Goal: Task Accomplishment & Management: Use online tool/utility

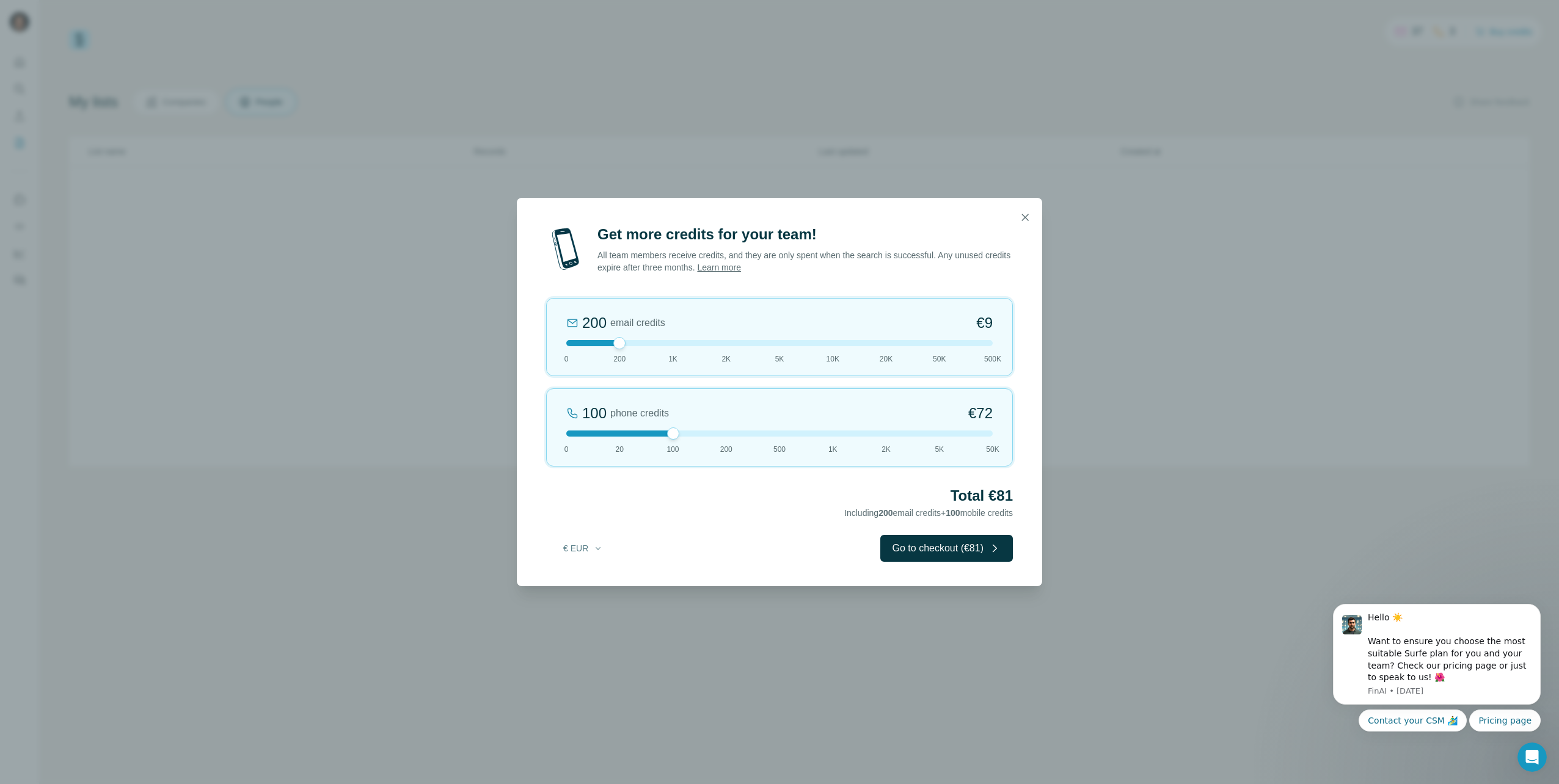
drag, startPoint x: 617, startPoint y: 431, endPoint x: 654, endPoint y: 429, distance: 37.1
click at [654, 429] on div "100 phone credits €72 0 20 100 200 500 1K 2K 5K 50K" at bounding box center [780, 427] width 467 height 78
click at [1537, 605] on icon "Dismiss notification" at bounding box center [1537, 608] width 7 height 7
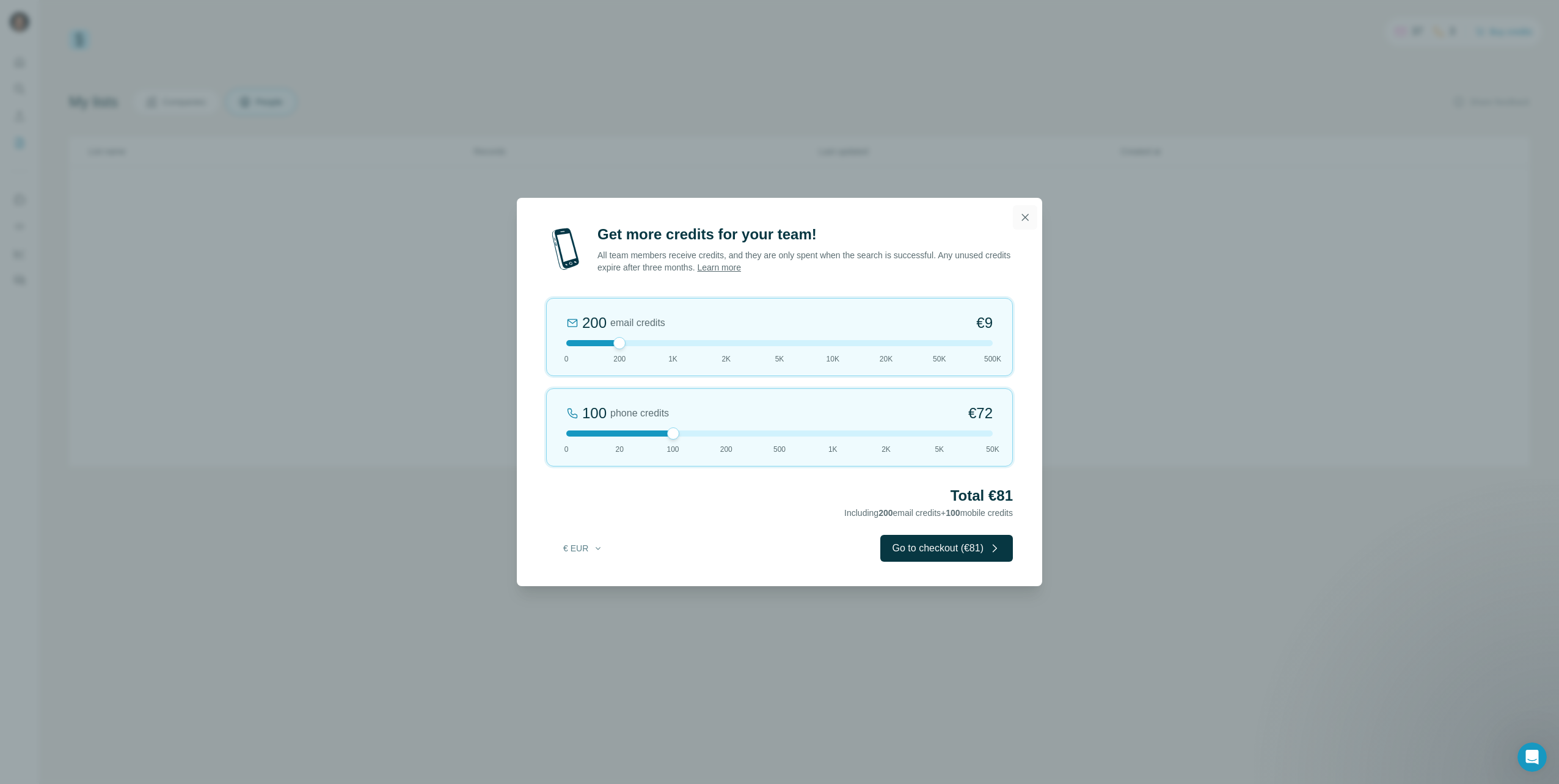
click at [1027, 216] on icon "button" at bounding box center [1025, 217] width 12 height 12
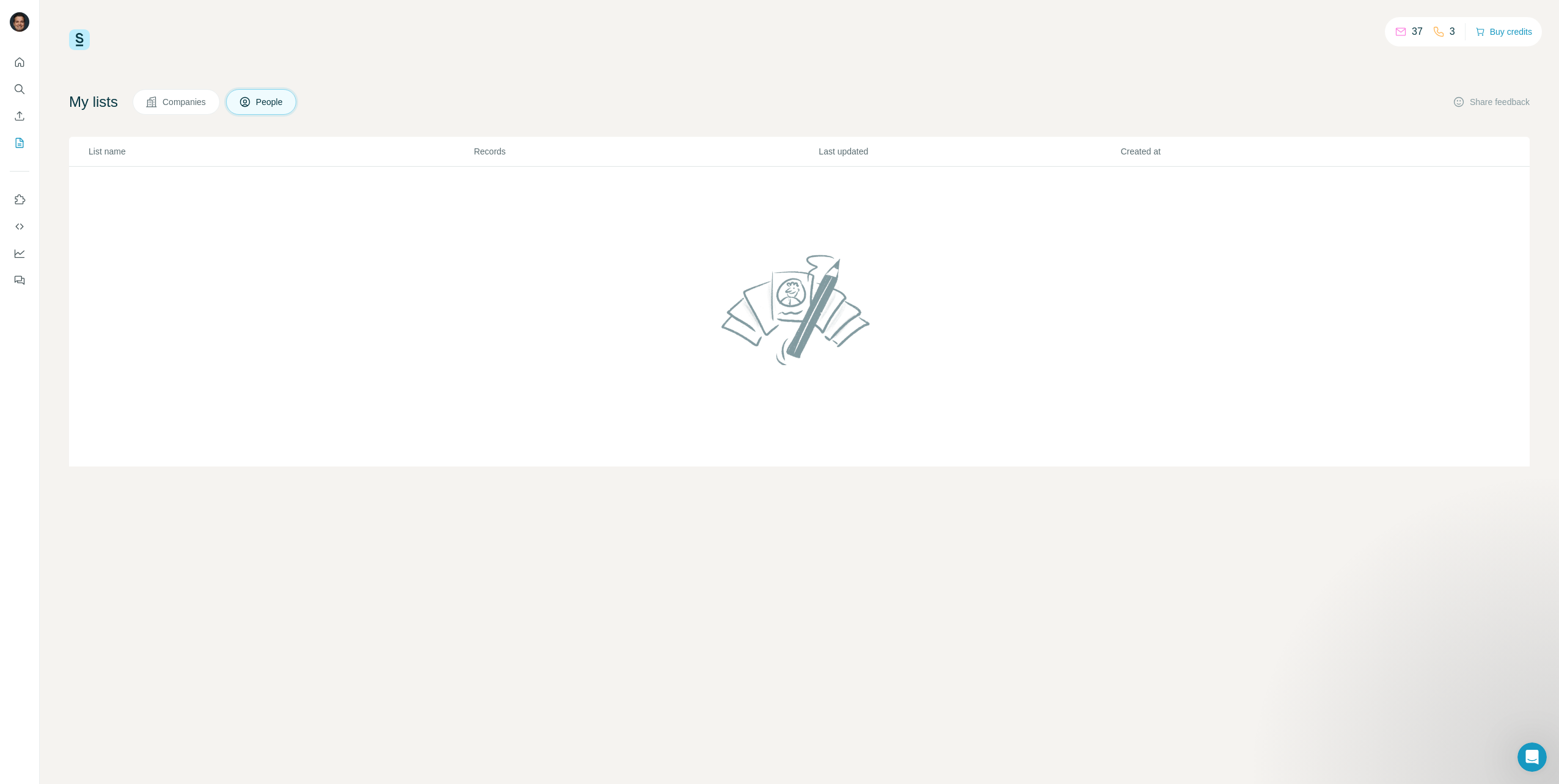
click at [198, 105] on span "Companies" at bounding box center [185, 102] width 45 height 12
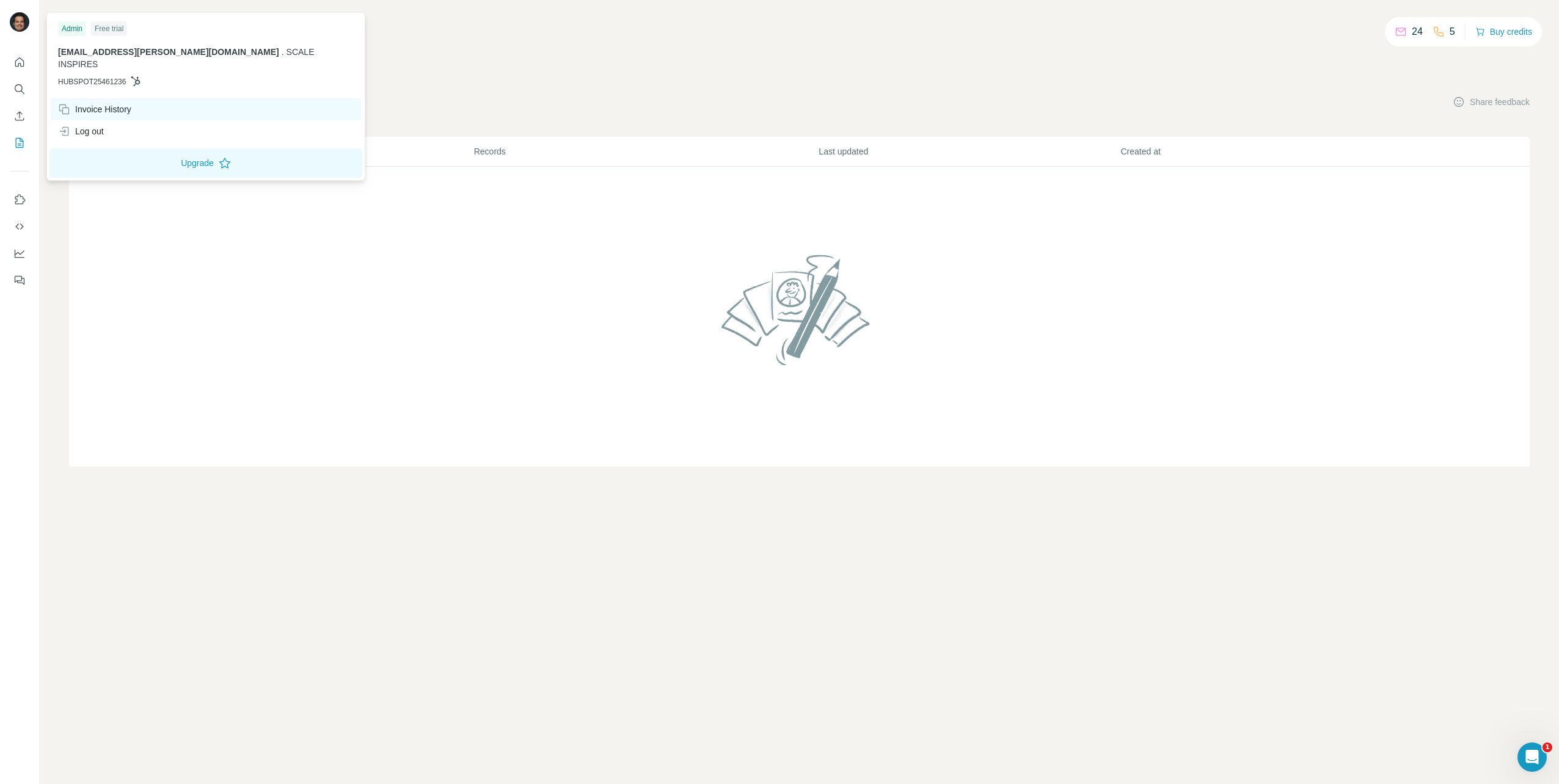
click at [104, 103] on div "Invoice History" at bounding box center [95, 109] width 73 height 12
click at [114, 103] on div "Invoice History" at bounding box center [95, 109] width 73 height 12
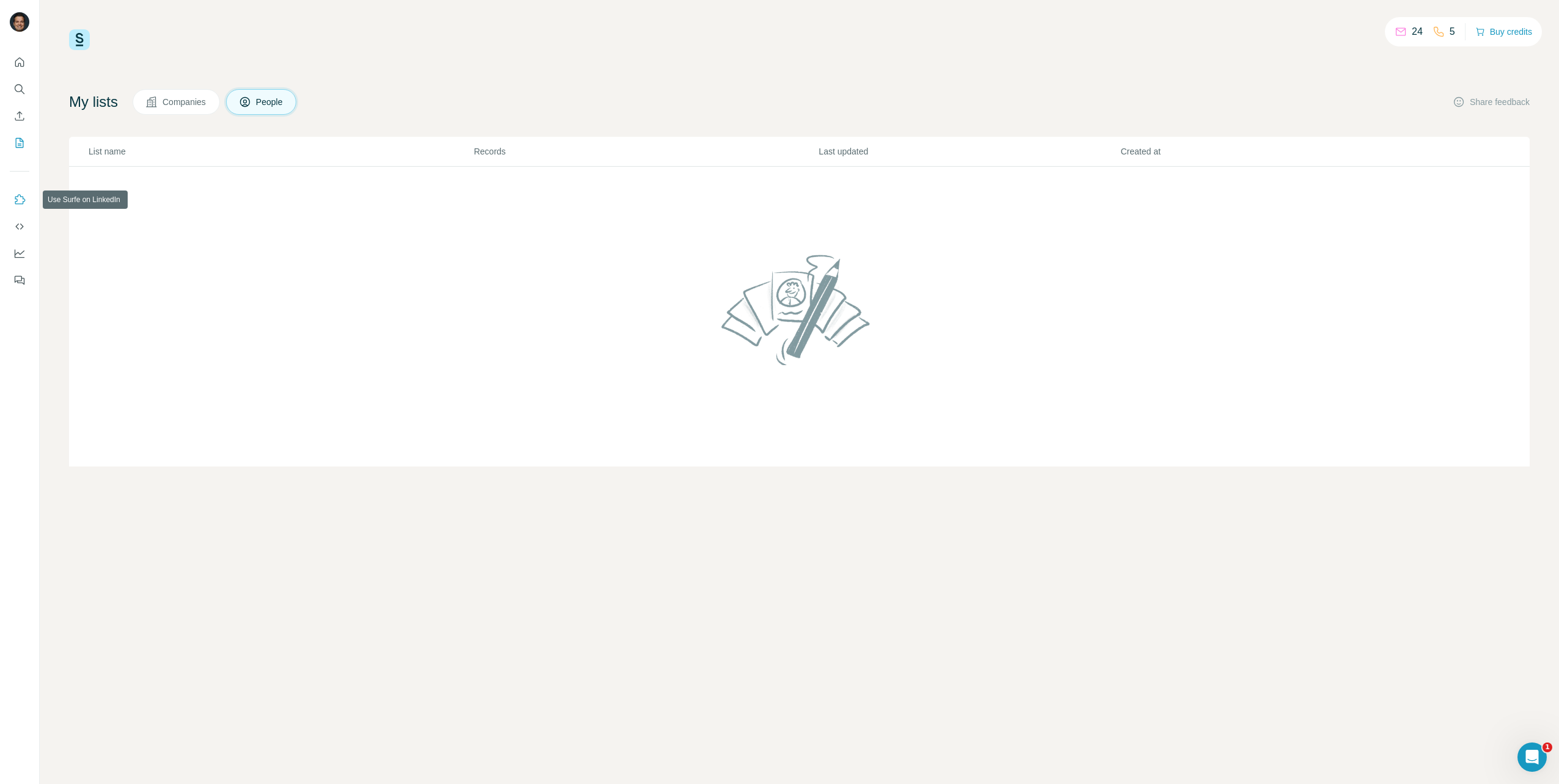
click at [20, 198] on icon "Use Surfe on LinkedIn" at bounding box center [19, 199] width 12 height 12
click at [23, 62] on icon "Quick start" at bounding box center [19, 62] width 12 height 12
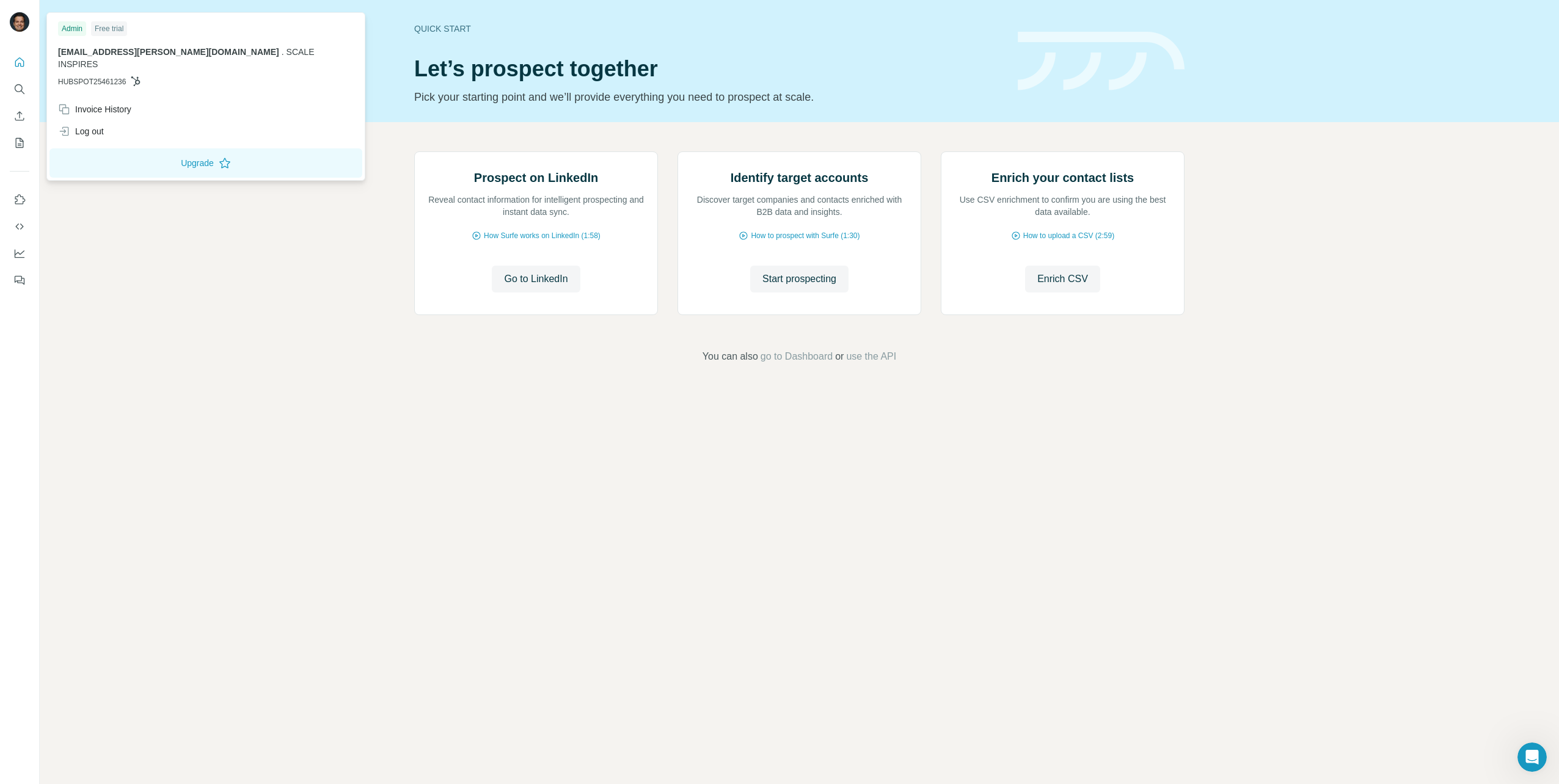
click at [9, 20] on div at bounding box center [21, 24] width 36 height 40
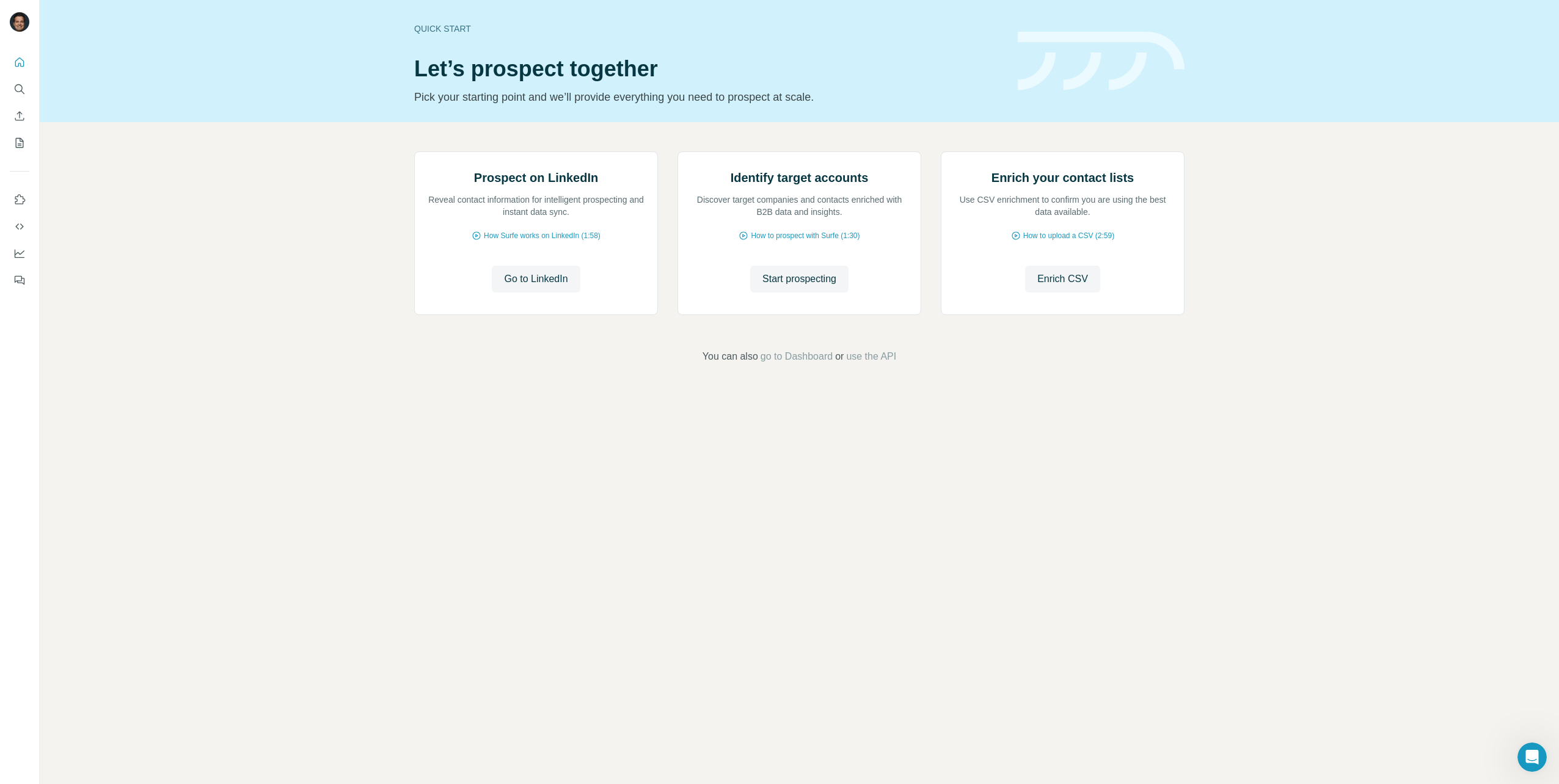
click at [21, 20] on img at bounding box center [19, 21] width 20 height 20
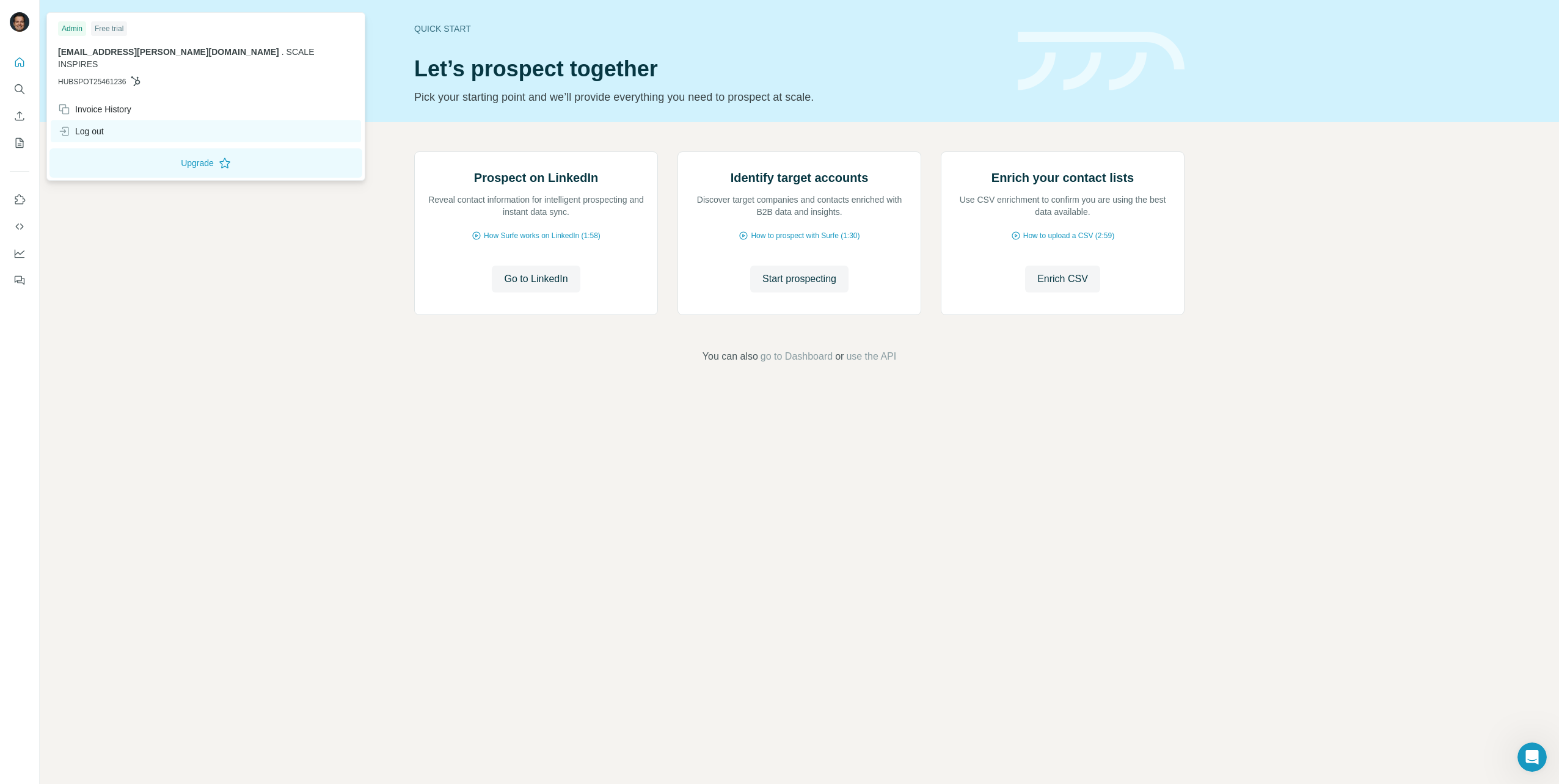
click at [103, 125] on div "Log out" at bounding box center [81, 131] width 46 height 12
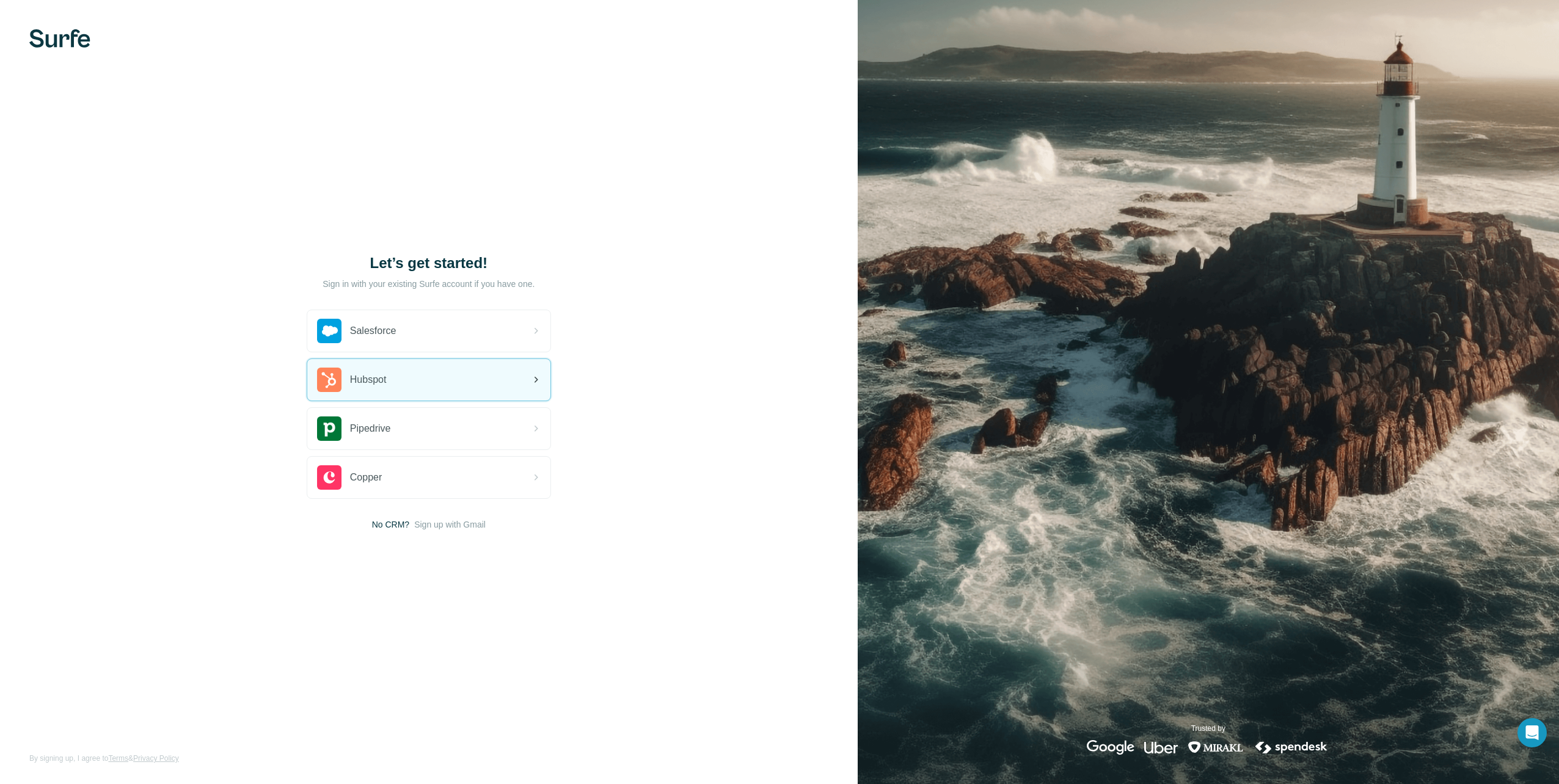
click at [469, 379] on div "Hubspot" at bounding box center [428, 379] width 243 height 42
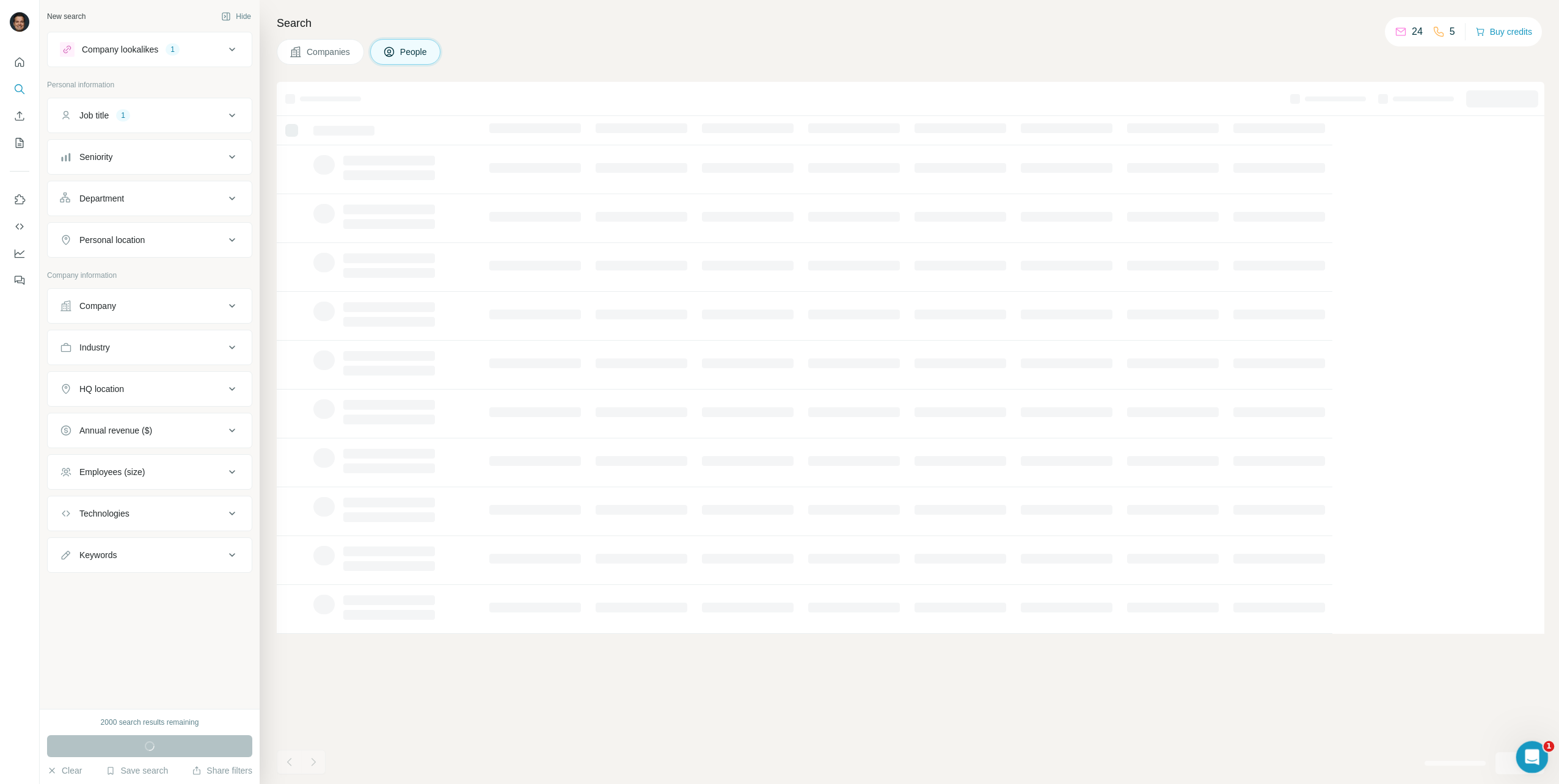
click at [1546, 749] on span "1" at bounding box center [1550, 747] width 11 height 11
click at [1538, 753] on icon "Open Intercom Messenger" at bounding box center [1531, 756] width 21 height 21
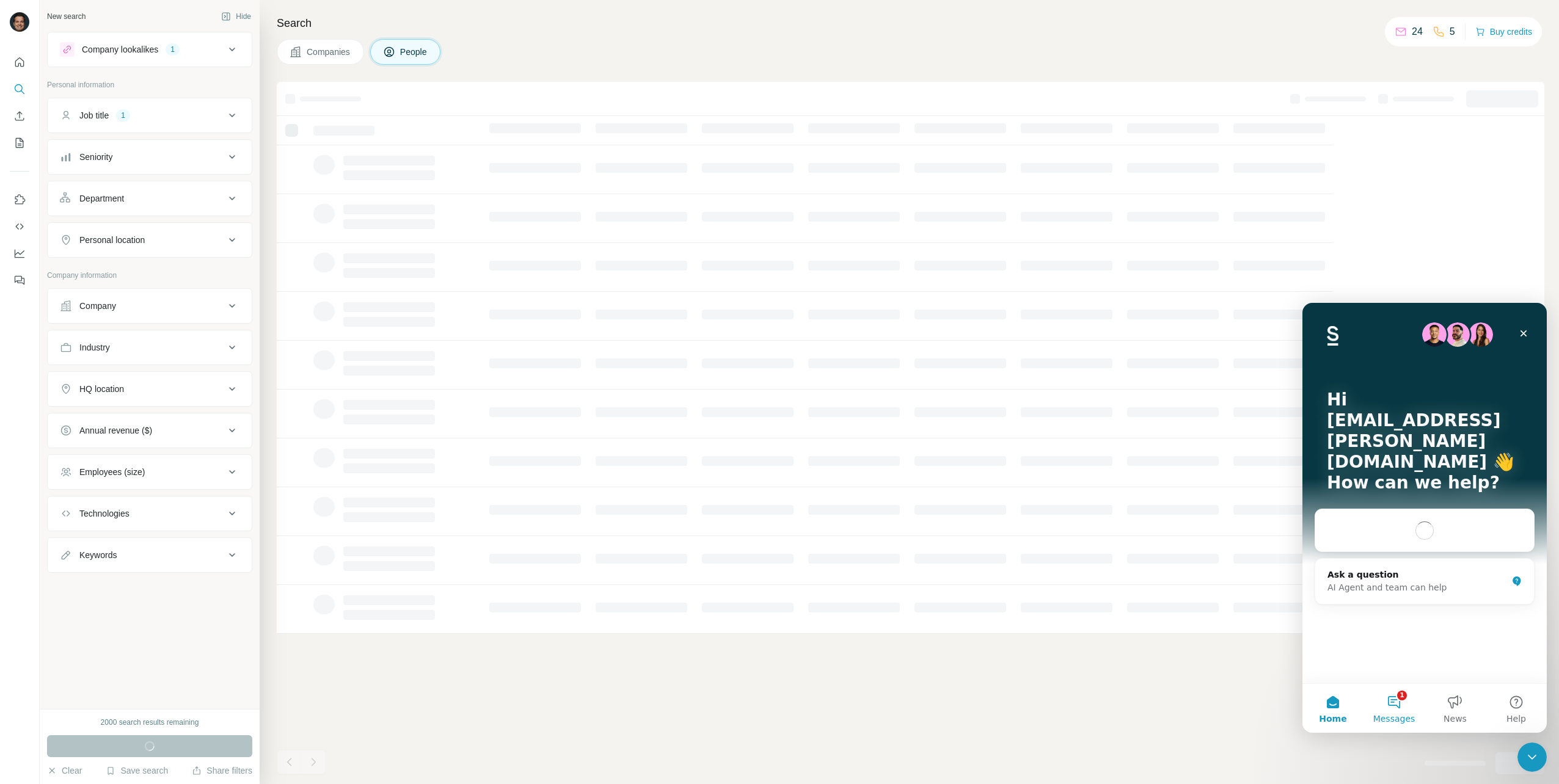
click at [1400, 709] on button "1 Messages" at bounding box center [1393, 708] width 61 height 49
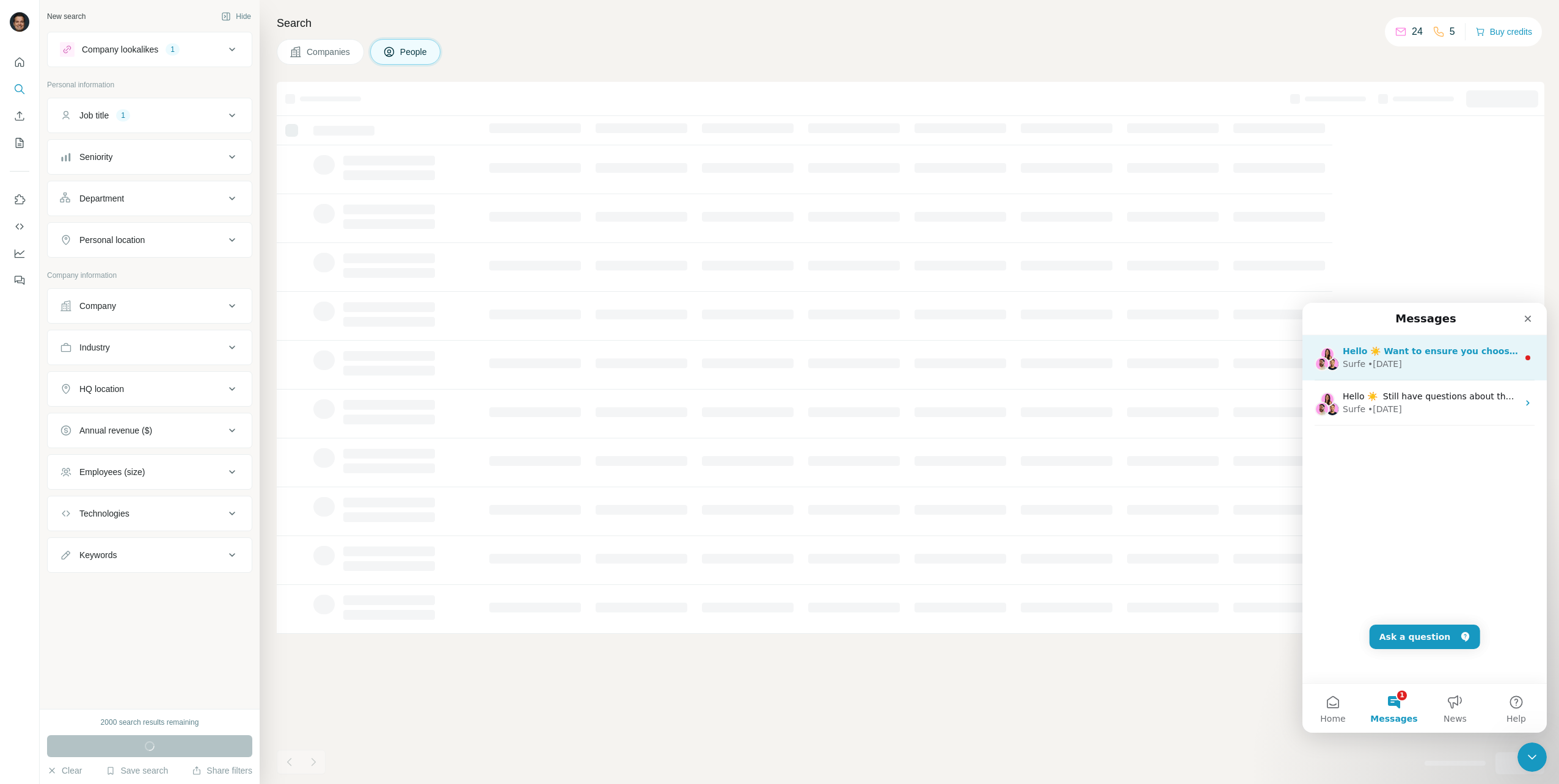
click at [1452, 357] on div "Hello ☀️ Want to ensure you choose the most suitable Surfe plan for you and you…" at bounding box center [1430, 357] width 175 height 26
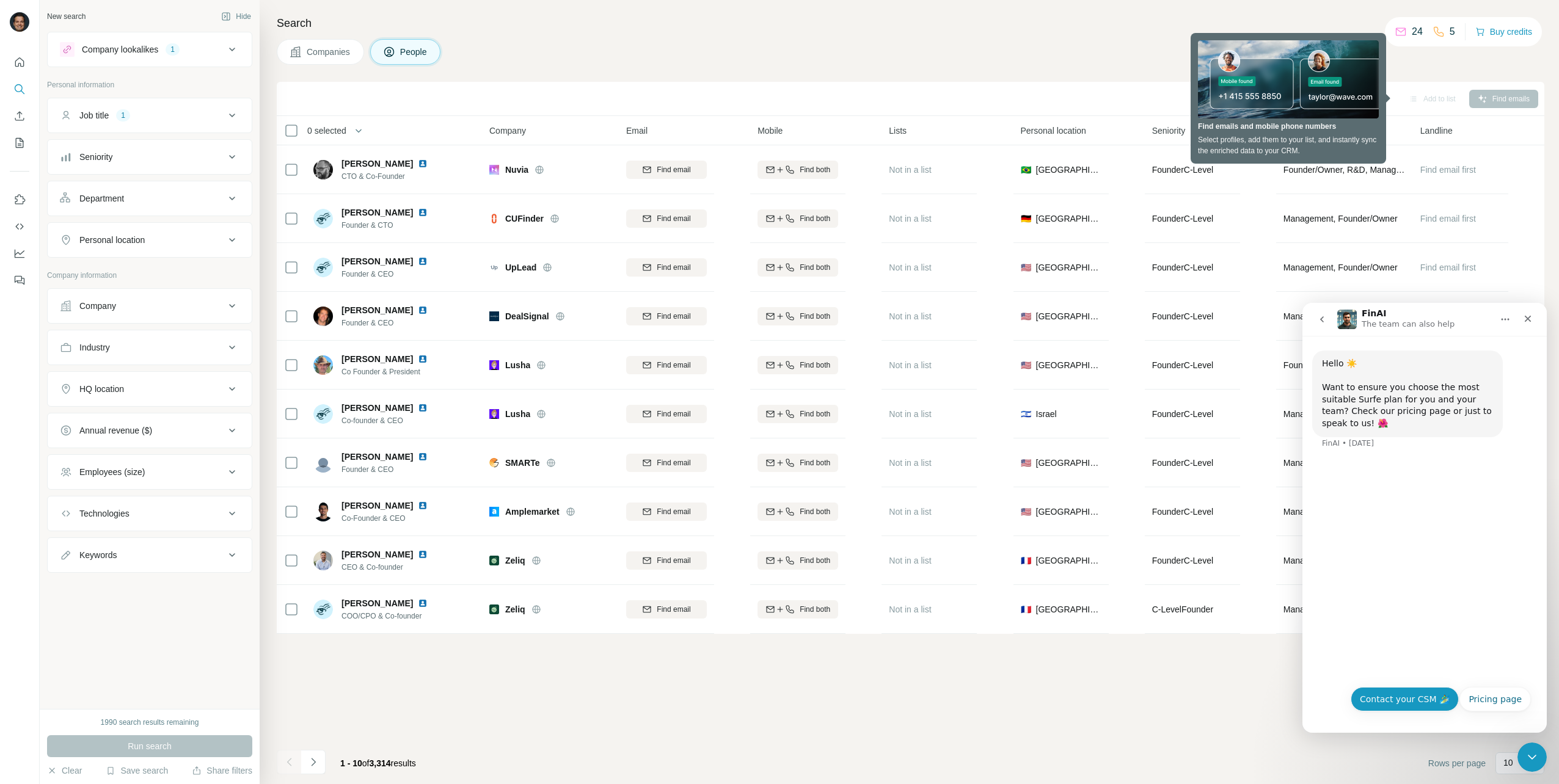
click at [1405, 700] on button "Contact your CSM 🏄‍♂️" at bounding box center [1404, 699] width 108 height 24
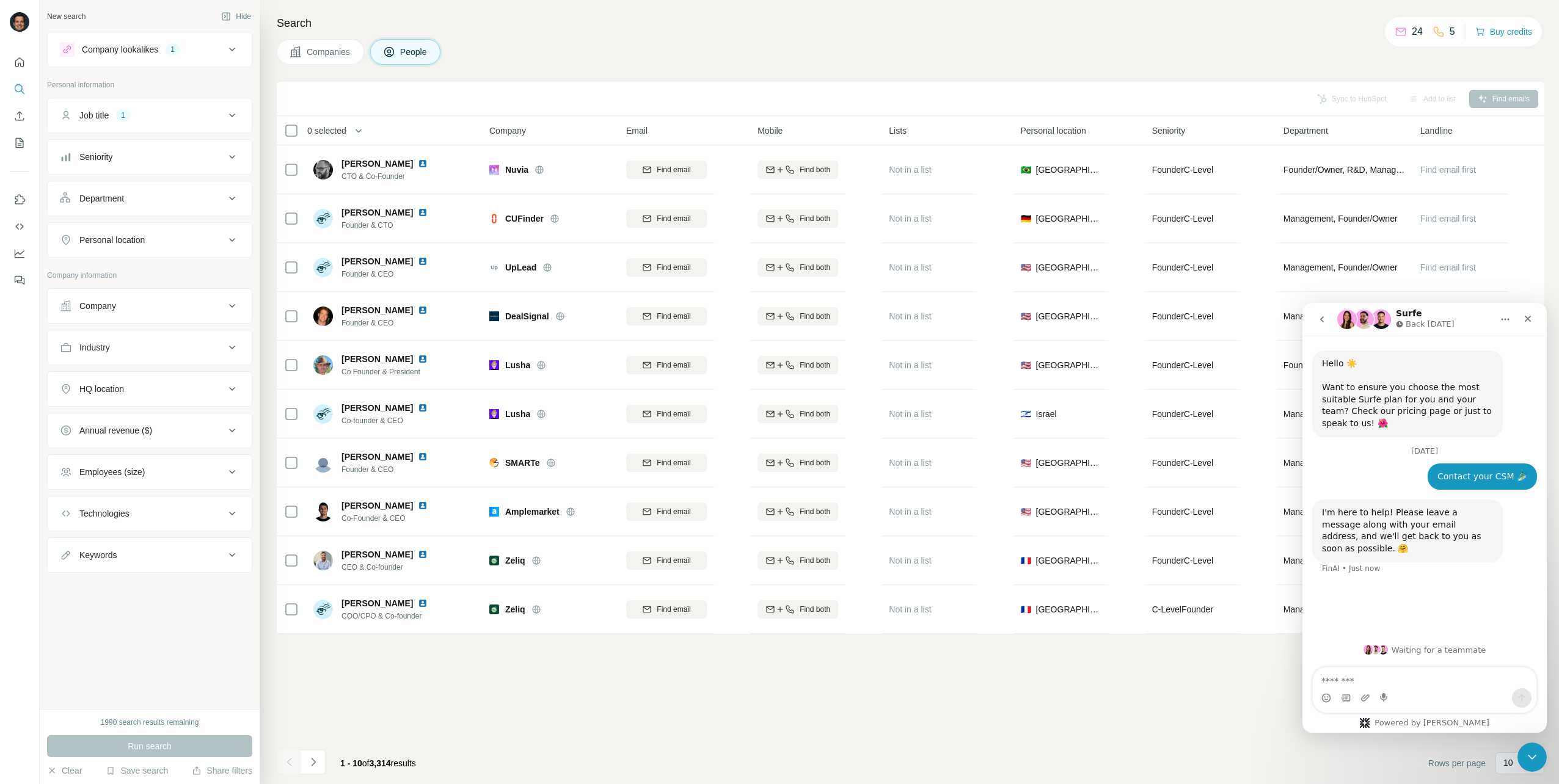
click at [1393, 686] on textarea "Message…" at bounding box center [1424, 678] width 223 height 21
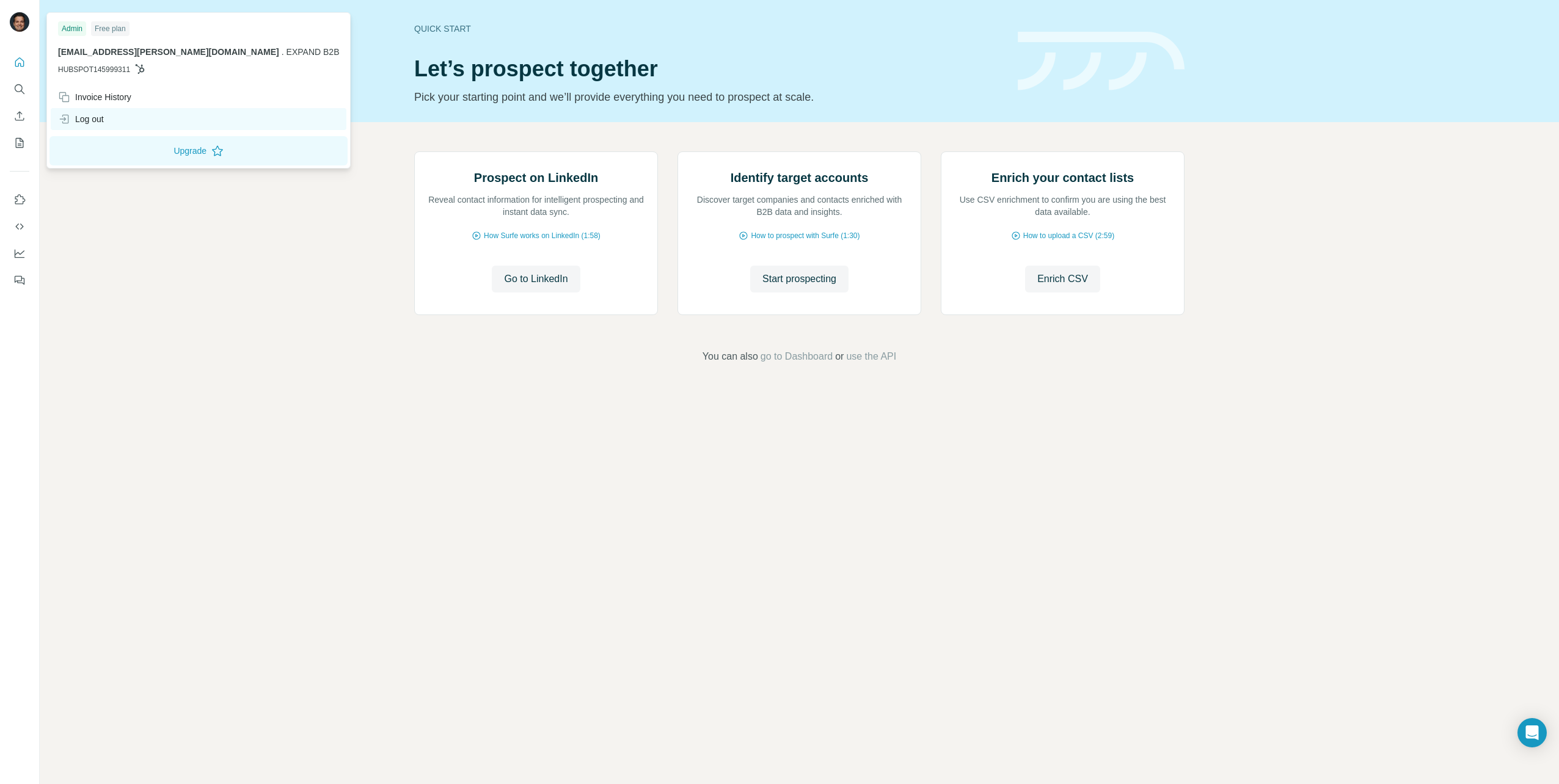
click at [96, 115] on div "Log out" at bounding box center [81, 118] width 46 height 12
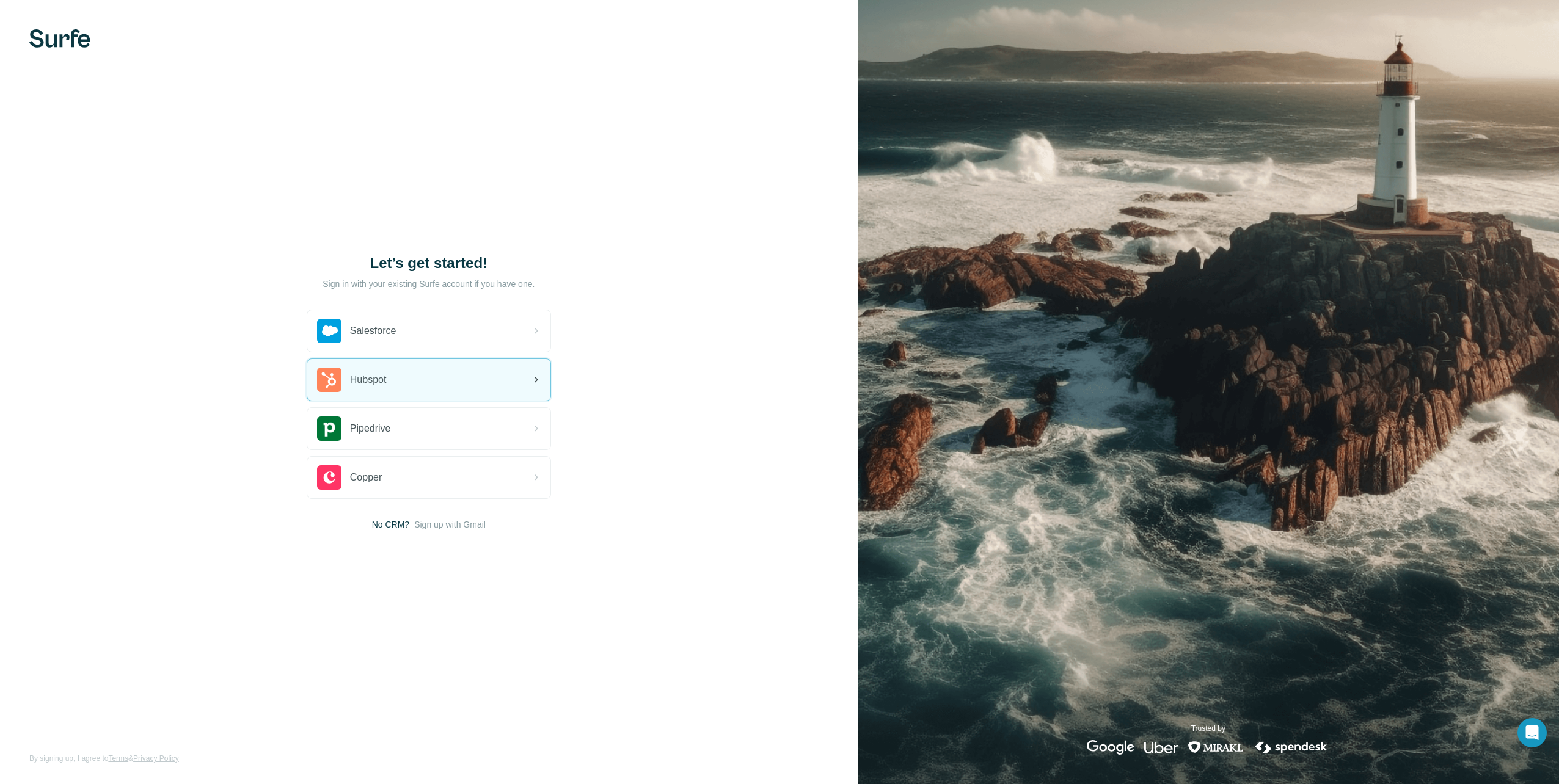
click at [404, 392] on div "Hubspot" at bounding box center [428, 379] width 243 height 42
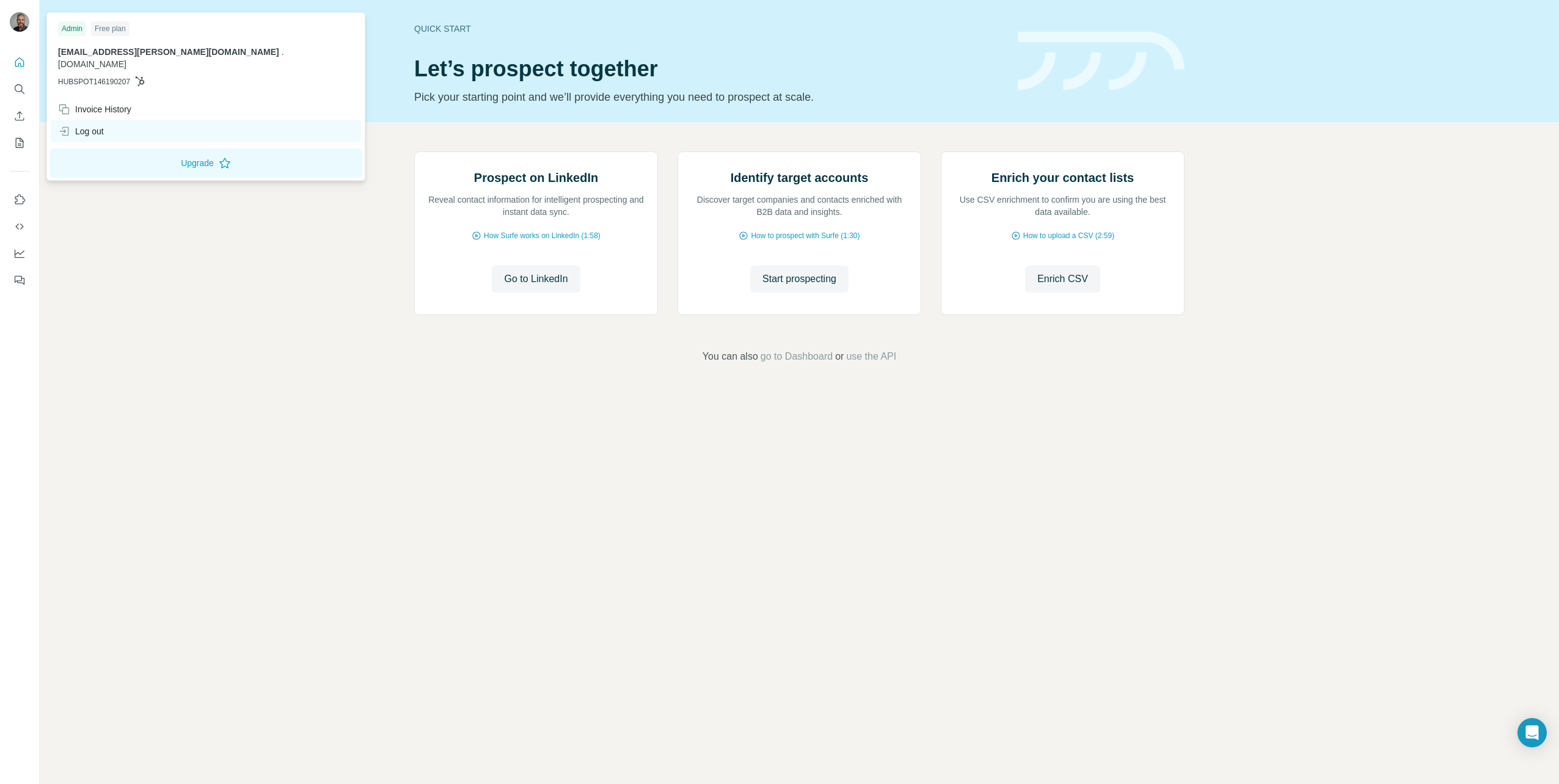
click at [93, 125] on div "Log out" at bounding box center [81, 131] width 46 height 12
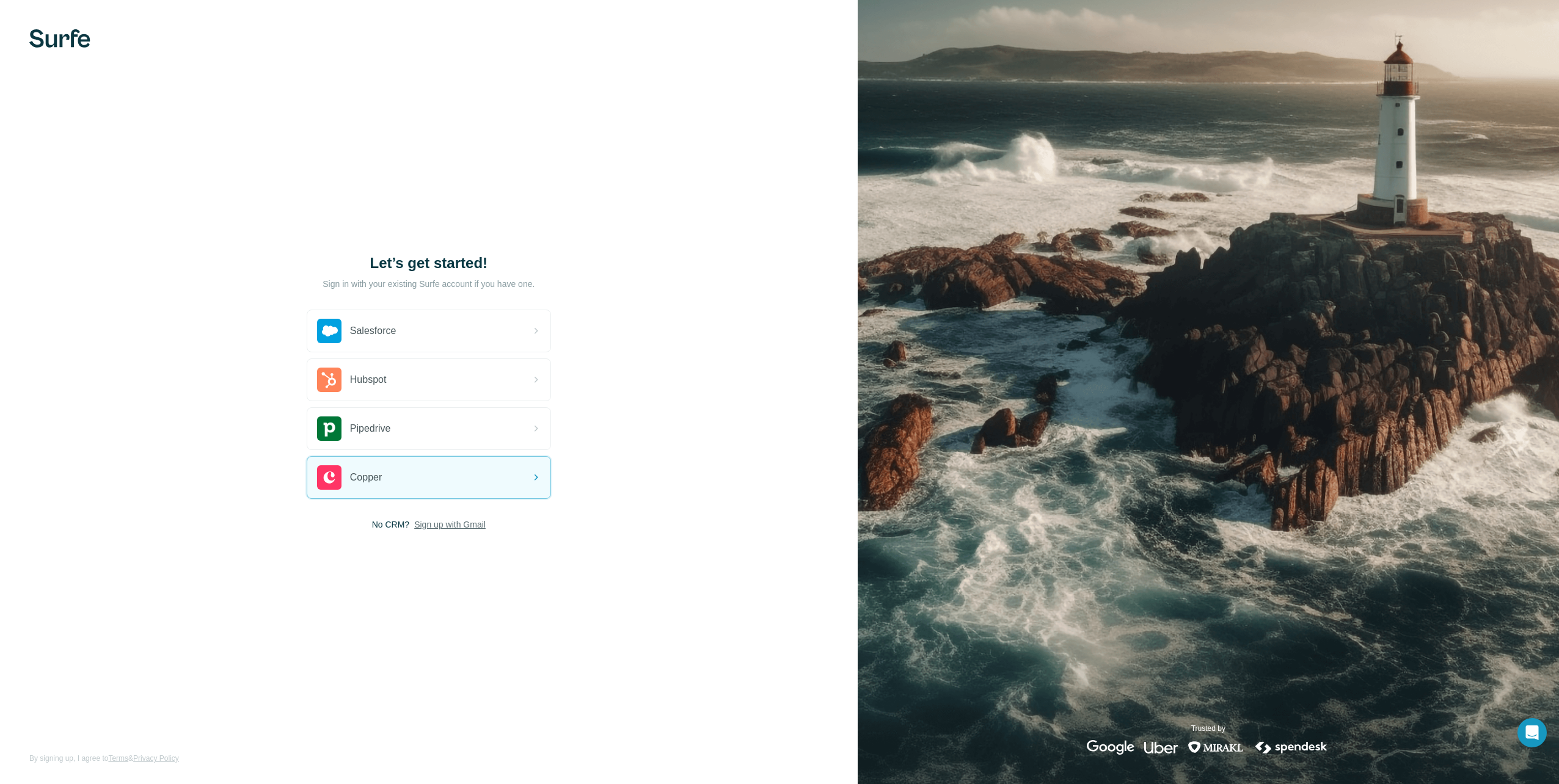
click at [477, 525] on span "Sign up with Gmail" at bounding box center [450, 524] width 72 height 12
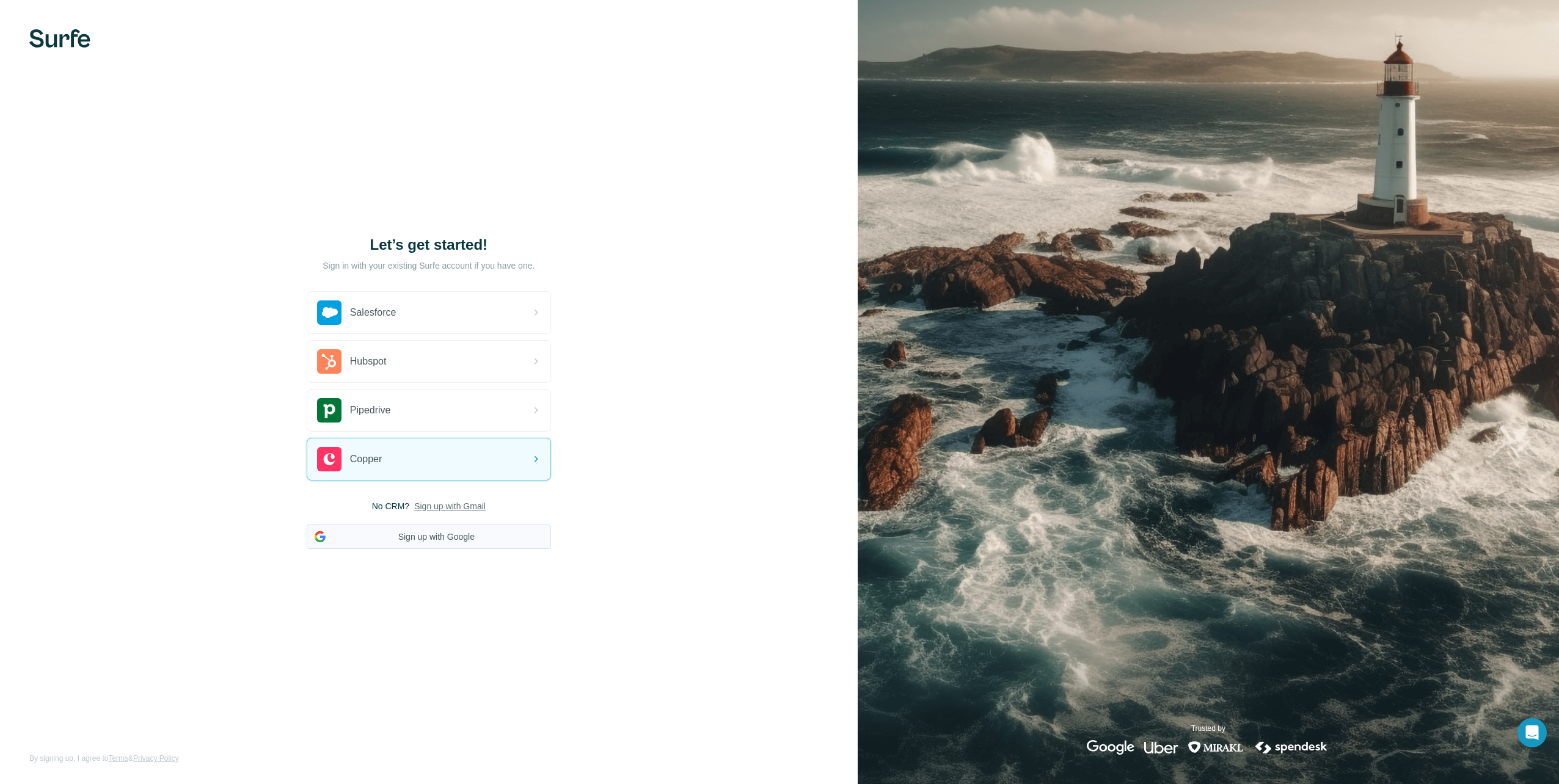
click at [445, 533] on button "Sign up with Google" at bounding box center [429, 536] width 245 height 24
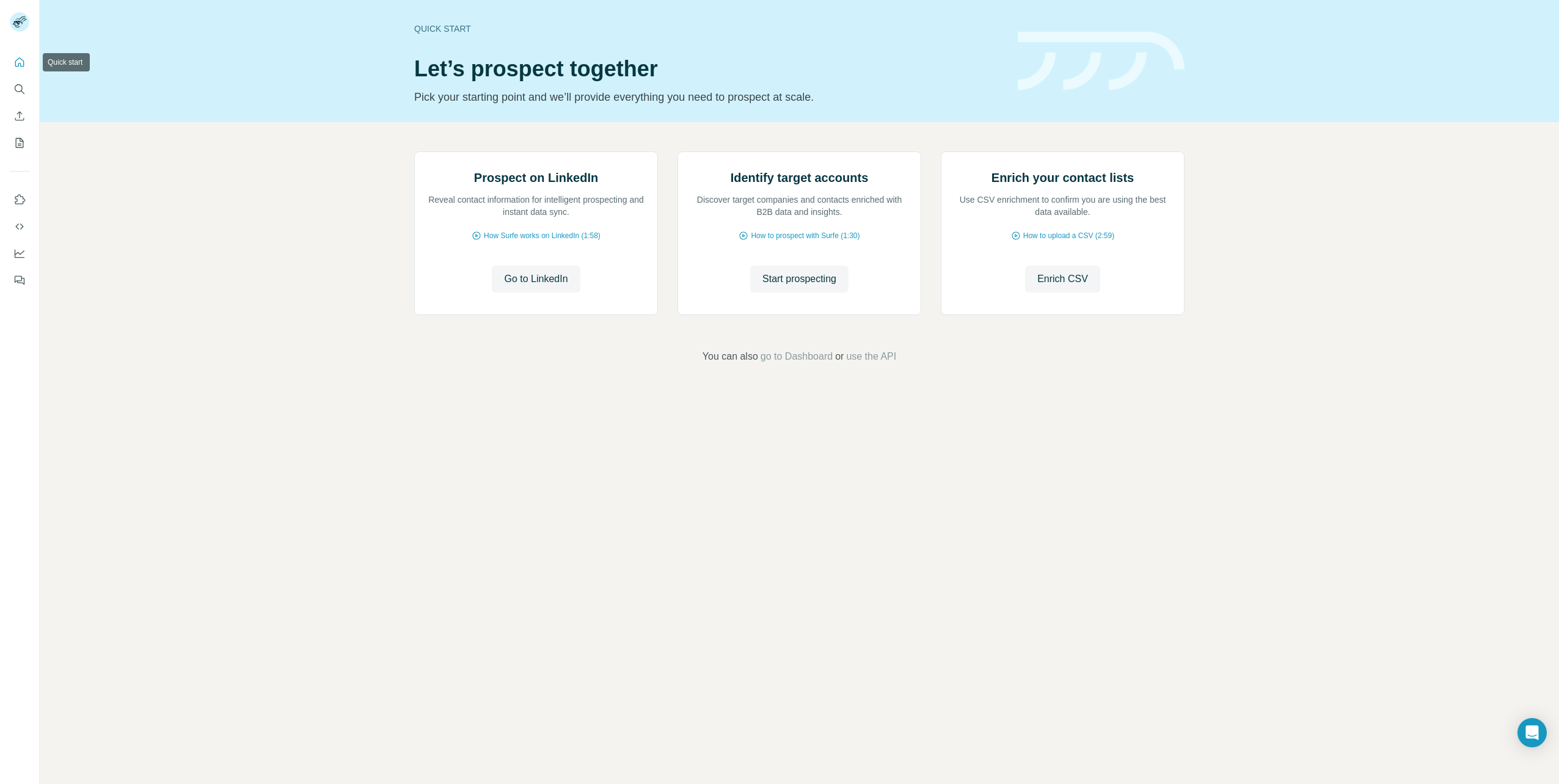
click at [21, 58] on icon "Quick start" at bounding box center [20, 62] width 9 height 9
click at [17, 121] on icon "Enrich CSV" at bounding box center [19, 115] width 12 height 12
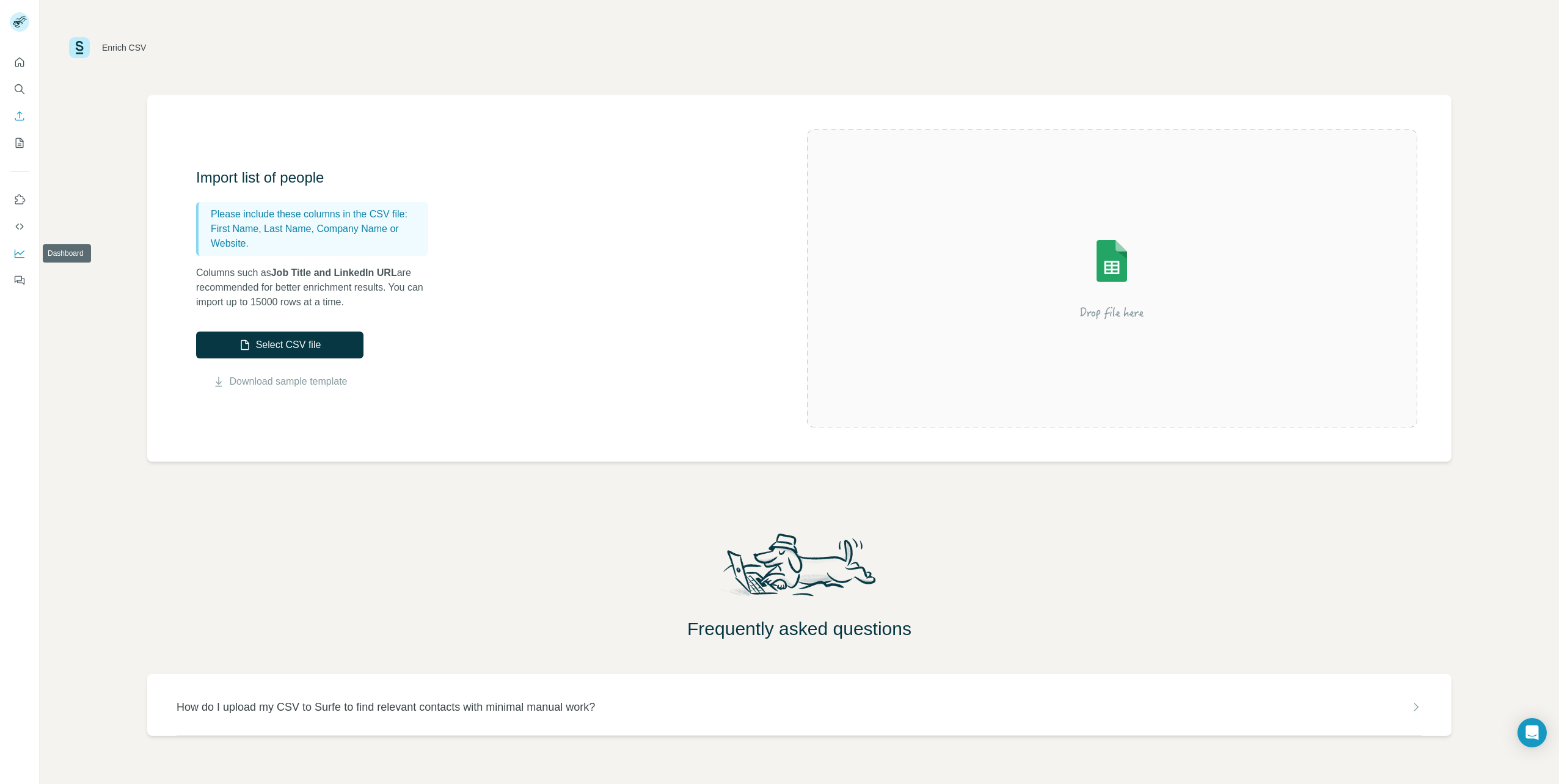
click at [9, 245] on button "Dashboard" at bounding box center [19, 253] width 20 height 22
